Goal: Transaction & Acquisition: Purchase product/service

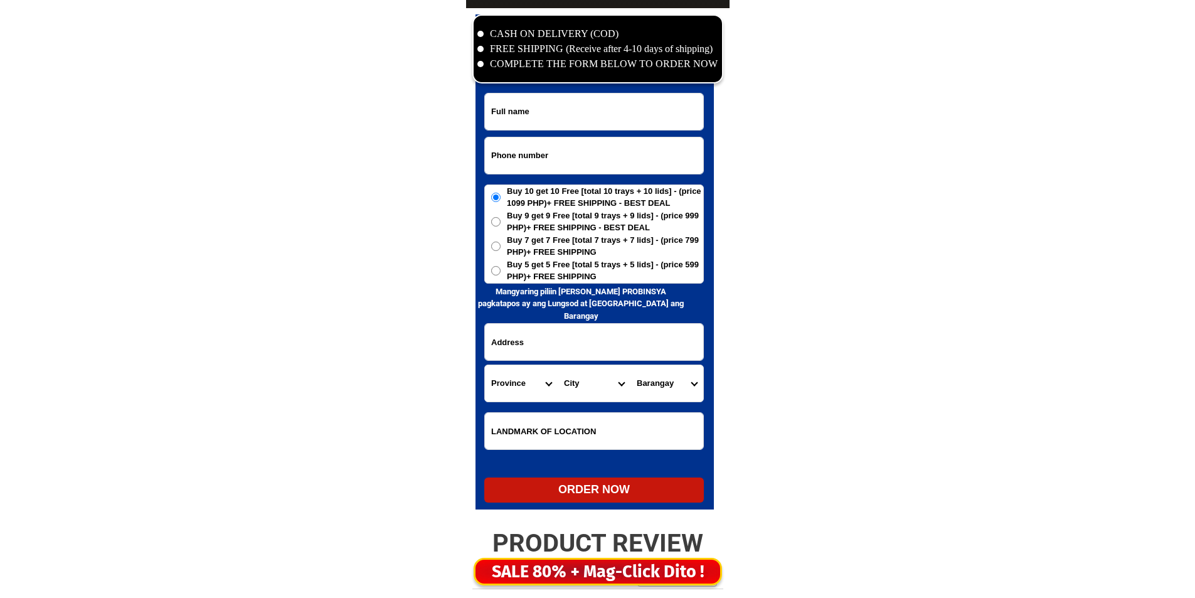
scroll to position [6061, 0]
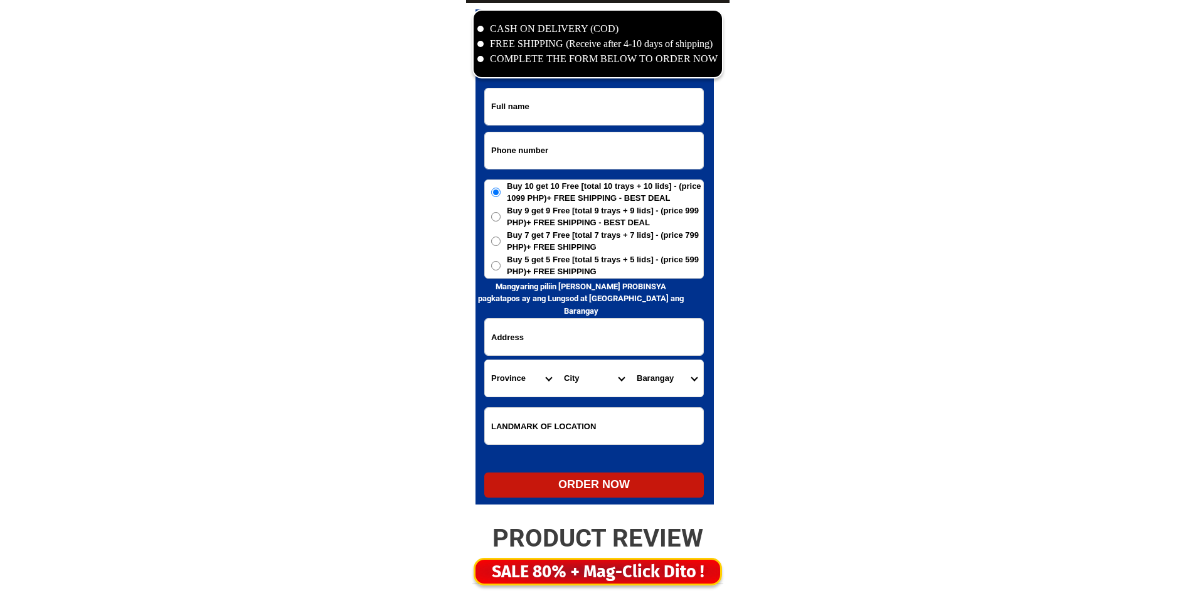
click at [567, 146] on input "Input phone_number" at bounding box center [594, 150] width 218 height 36
paste input "09938804510"
type input "09938804510"
click at [549, 110] on input "Input full_name" at bounding box center [594, 106] width 218 height 36
paste input "[PERSON_NAME]"
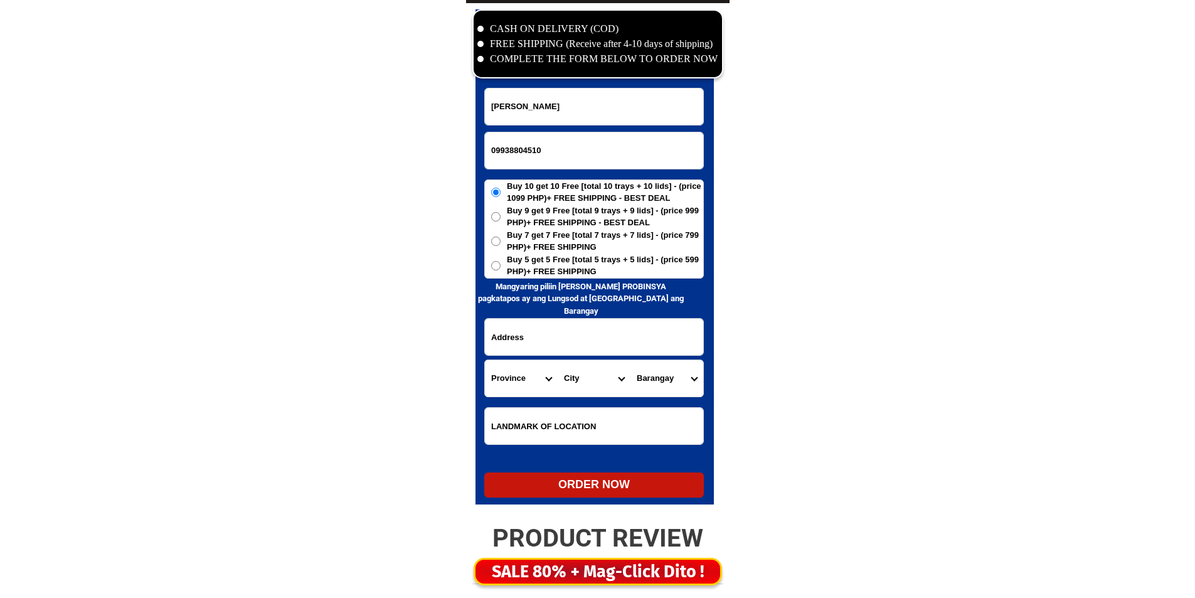
type input "[PERSON_NAME]"
click at [548, 343] on input "Input address" at bounding box center [594, 337] width 218 height 36
paste input "St [PERSON_NAME] subd Binangonan. [STREET_ADDRESS]"
type input "St [PERSON_NAME] subd Binangonan. [STREET_ADDRESS]"
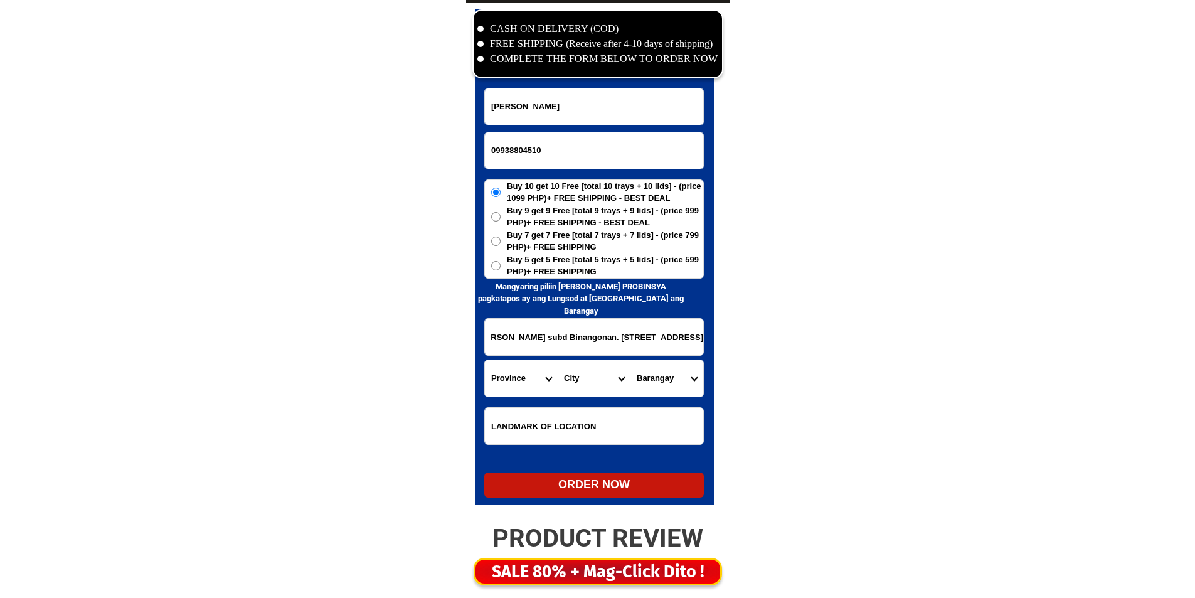
click at [563, 272] on span "Buy 5 get 5 Free [total 5 trays + 5 lids] - (price 599 PHP)+ FREE SHIPPING" at bounding box center [605, 265] width 196 height 24
click at [501, 270] on input "Buy 5 get 5 Free [total 5 trays + 5 lids] - (price 599 PHP)+ FREE SHIPPING" at bounding box center [495, 265] width 9 height 9
radio input "true"
drag, startPoint x: 528, startPoint y: 339, endPoint x: 494, endPoint y: 351, distance: 36.5
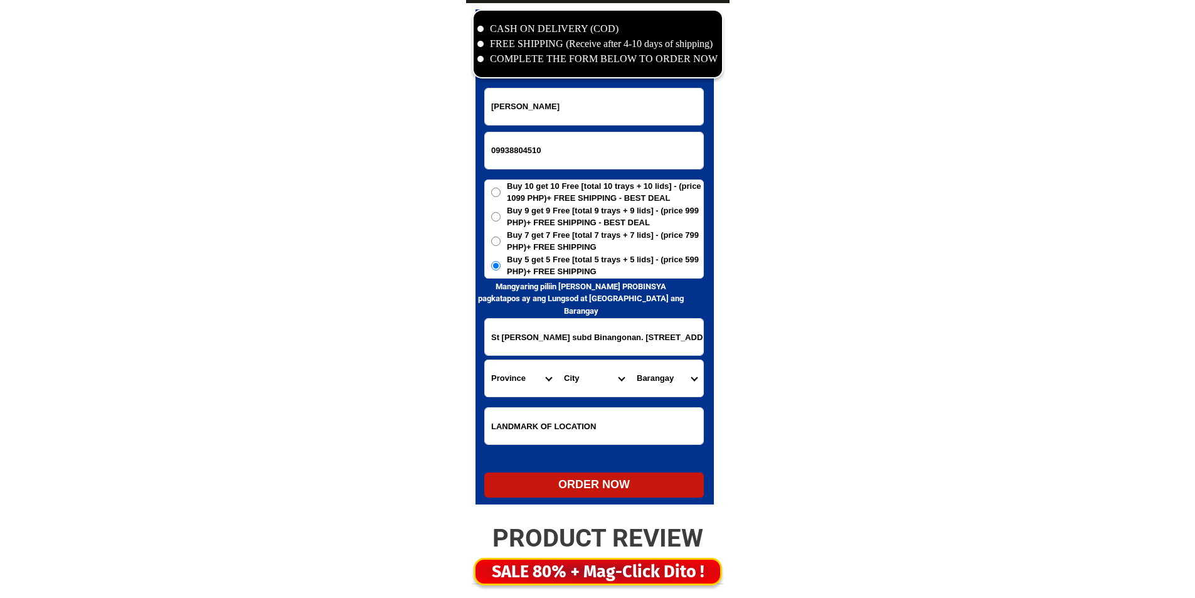
click at [480, 336] on div "CASH ON DELIVERY (COD) FREE SHIPPING (Receive after 4-10 days of shipping) COMP…" at bounding box center [598, 260] width 264 height 514
click at [510, 385] on select "Province [GEOGRAPHIC_DATA] [GEOGRAPHIC_DATA] [GEOGRAPHIC_DATA] [GEOGRAPHIC_DATA…" at bounding box center [521, 378] width 73 height 36
select select "63_993"
click at [599, 383] on select "City" at bounding box center [594, 378] width 73 height 36
select select "63_9938511"
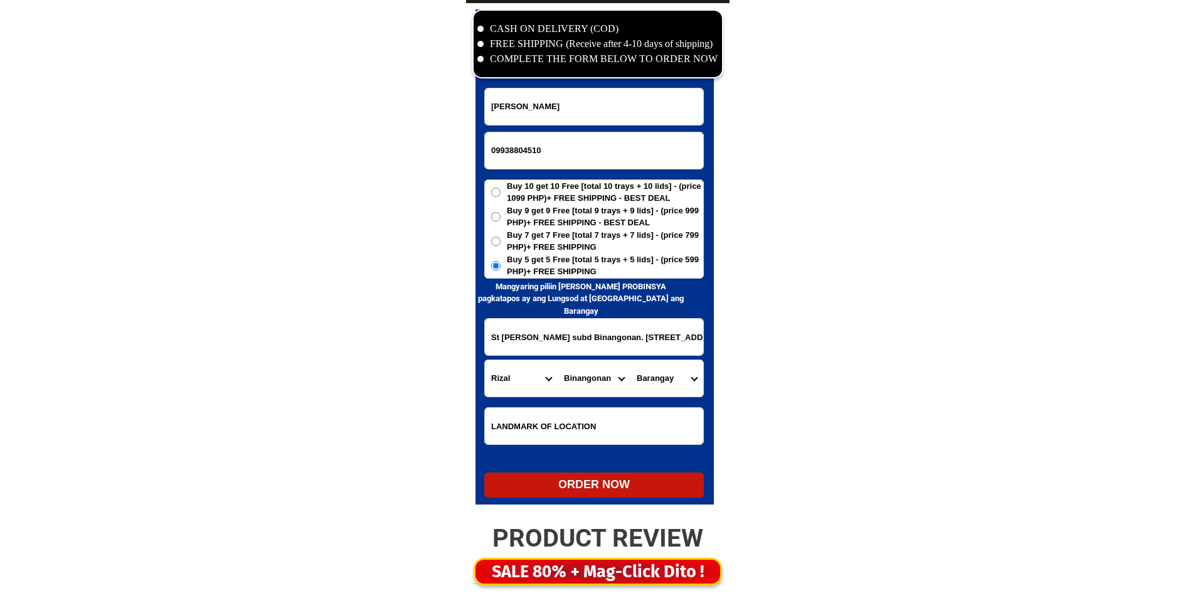
click at [558, 360] on select "City Angono Antipolo-city [GEOGRAPHIC_DATA] [GEOGRAPHIC_DATA] [GEOGRAPHIC_DATA]…" at bounding box center [594, 378] width 73 height 36
click at [662, 376] on select "Barangay [PERSON_NAME] Bilibiran Binitagan Bombong Buhangin Calumpang Ginoong s…" at bounding box center [667, 378] width 73 height 36
click at [654, 380] on select "Barangay [PERSON_NAME] Bilibiran Binitagan Bombong Buhangin Calumpang Ginoong s…" at bounding box center [667, 378] width 73 height 36
click at [650, 364] on select "Barangay [PERSON_NAME] Bilibiran Binitagan Bombong Buhangin Calumpang Ginoong s…" at bounding box center [667, 378] width 73 height 36
click at [579, 350] on input "St [PERSON_NAME] subd Binangonan. [STREET_ADDRESS]" at bounding box center [594, 337] width 218 height 36
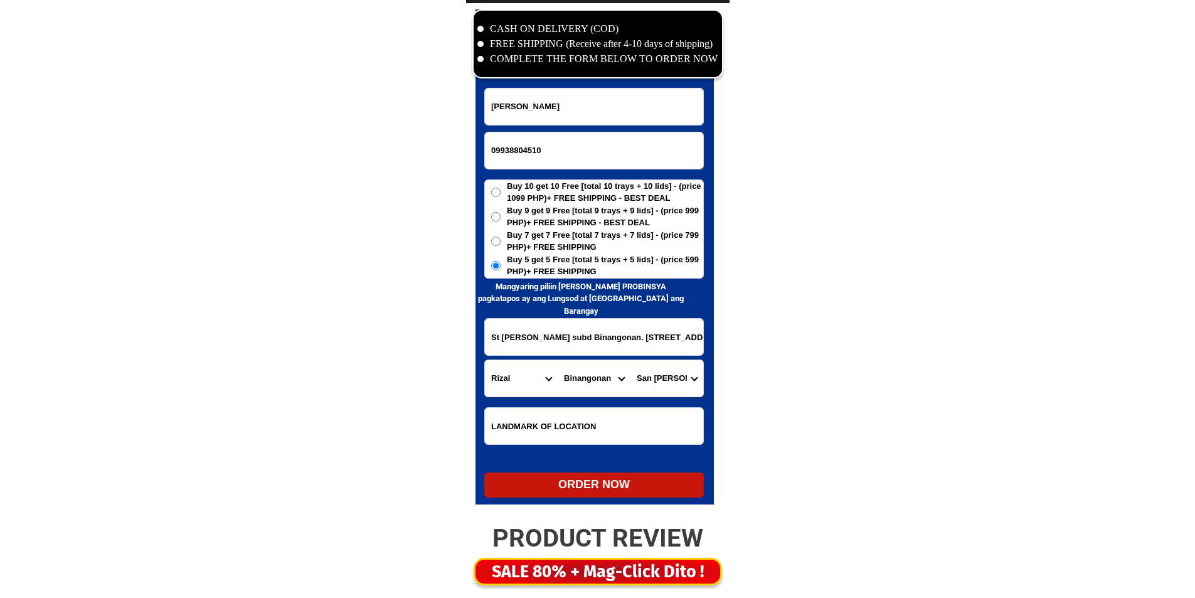
scroll to position [0, 48]
drag, startPoint x: 584, startPoint y: 342, endPoint x: 804, endPoint y: 363, distance: 221.2
click at [630, 346] on input "St [PERSON_NAME] subd Binangonan. [STREET_ADDRESS]" at bounding box center [594, 337] width 218 height 36
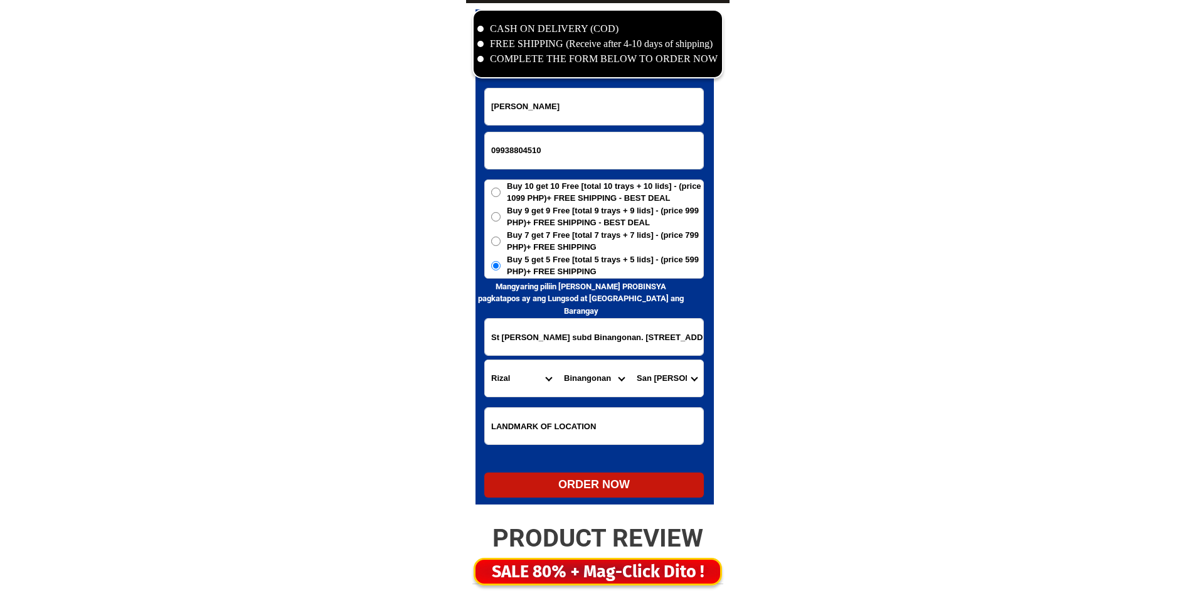
drag, startPoint x: 630, startPoint y: 346, endPoint x: 647, endPoint y: 365, distance: 25.8
click at [647, 365] on form "[PERSON_NAME] 09938804510 ORDER NOW St [PERSON_NAME] subd Binangonan. [GEOGRAPH…" at bounding box center [594, 293] width 220 height 410
click at [654, 373] on select "Barangay [PERSON_NAME] Bilibiran Binitagan Bombong Buhangin Calumpang Ginoong s…" at bounding box center [667, 378] width 73 height 36
click at [588, 333] on input "St [PERSON_NAME] subd Binangonan. [STREET_ADDRESS]" at bounding box center [594, 337] width 218 height 36
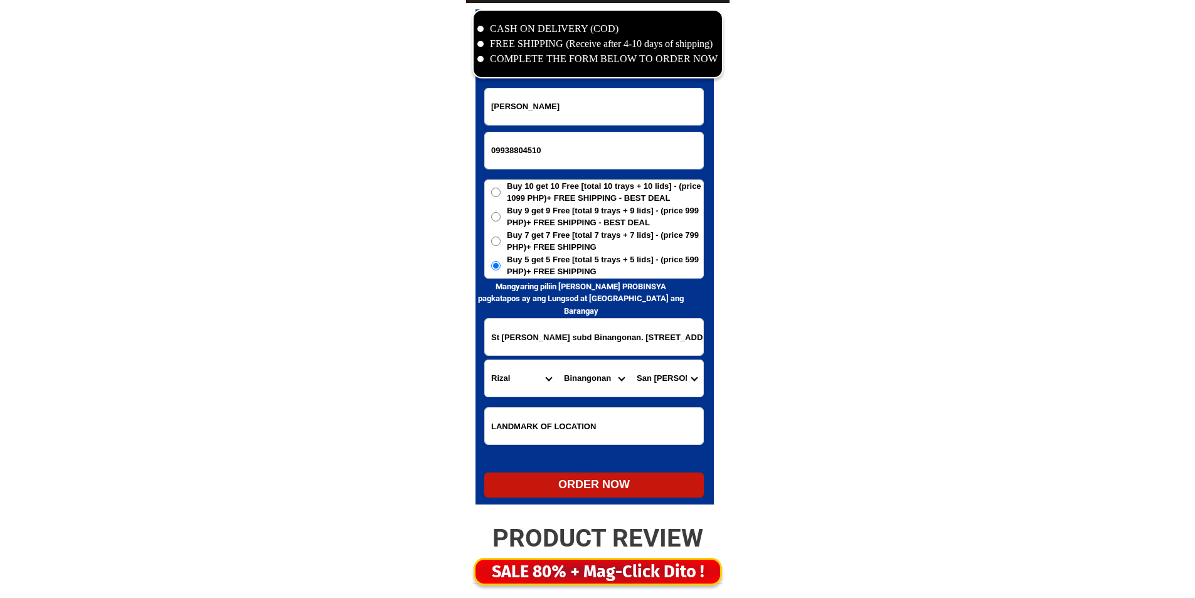
click at [588, 333] on input "St [PERSON_NAME] subd Binangonan. [STREET_ADDRESS]" at bounding box center [594, 337] width 218 height 36
click at [613, 350] on input "St [PERSON_NAME] subd Binangonan. [STREET_ADDRESS]" at bounding box center [594, 337] width 218 height 36
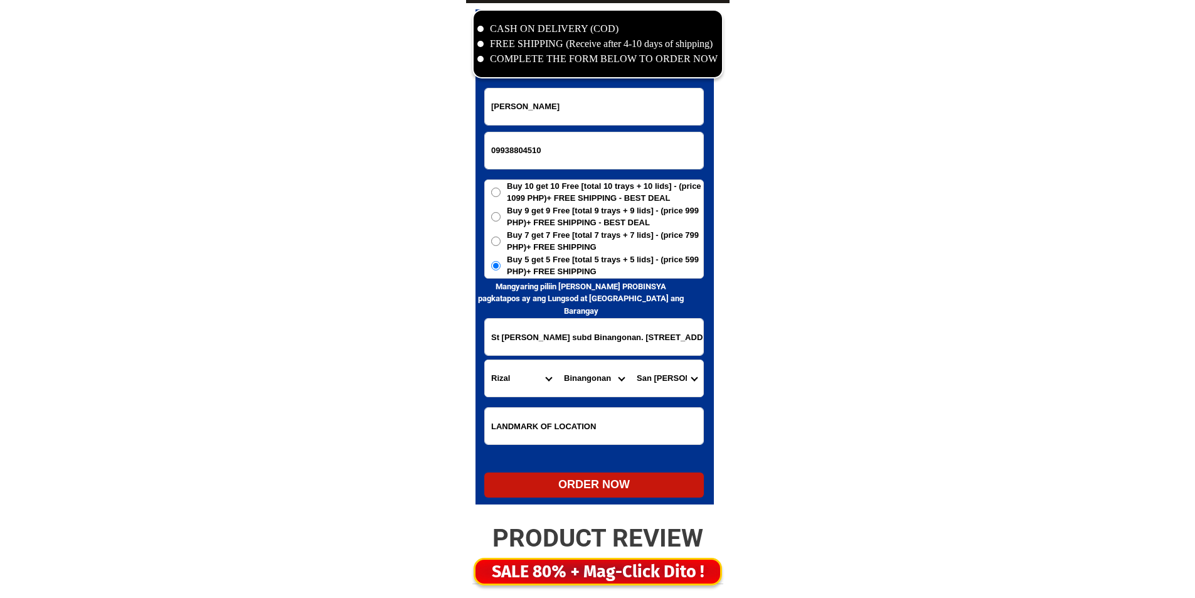
click at [668, 378] on select "Barangay [PERSON_NAME] Bilibiran Binitagan Bombong Buhangin Calumpang Ginoong s…" at bounding box center [667, 378] width 73 height 36
select select "63_99385115584"
click at [631, 360] on select "Barangay [PERSON_NAME] Bilibiran Binitagan Bombong Buhangin Calumpang Ginoong s…" at bounding box center [667, 378] width 73 height 36
click at [633, 490] on div "ORDER NOW" at bounding box center [594, 484] width 220 height 17
type input "09938804510"
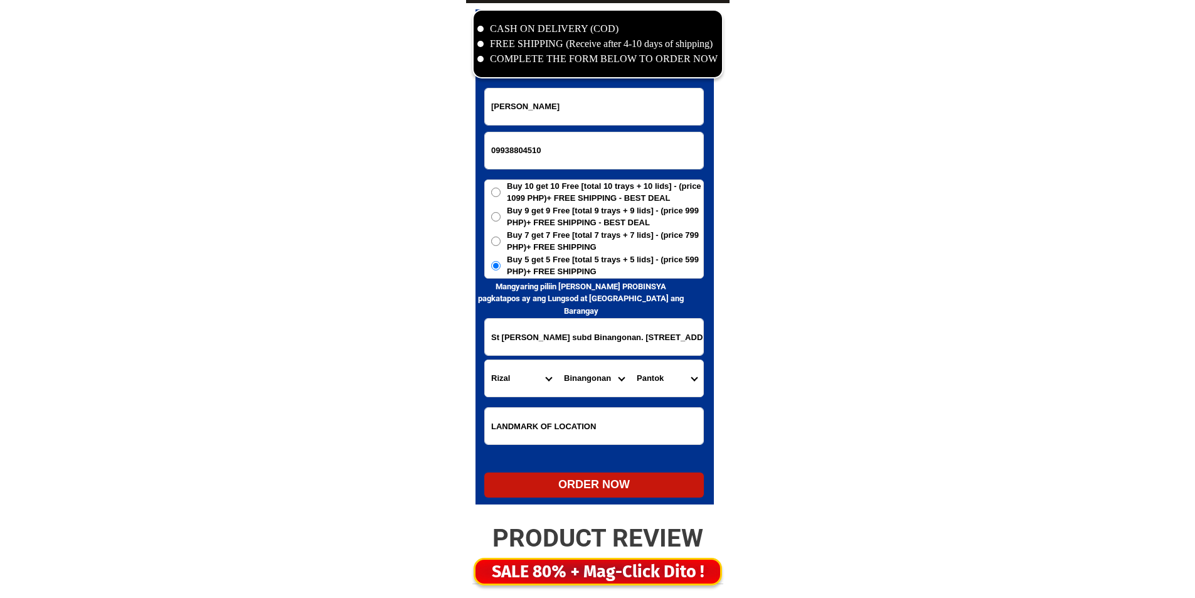
radio input "true"
